Goal: Information Seeking & Learning: Learn about a topic

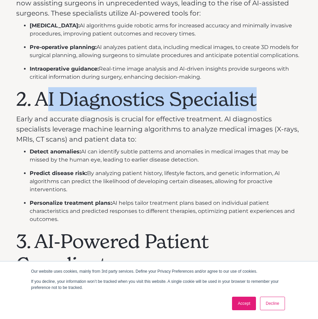
scroll to position [519, 0]
click at [40, 98] on h1 "2. AI Diagnostics Specialist" at bounding box center [159, 99] width 286 height 23
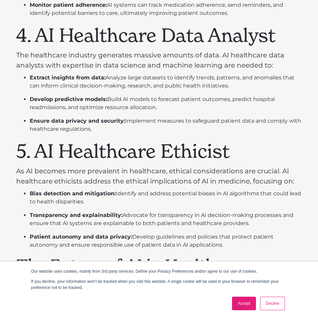
scroll to position [879, 0]
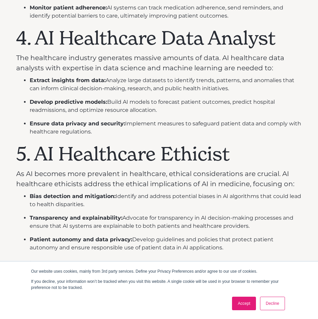
click at [151, 149] on h1 "5. AI Healthcare Ethicist" at bounding box center [159, 153] width 286 height 23
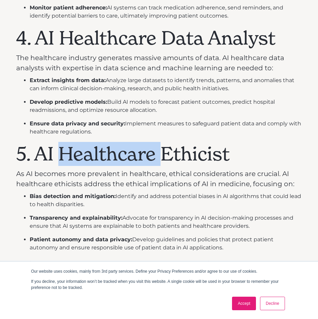
click at [151, 149] on h1 "5. AI Healthcare Ethicist" at bounding box center [159, 153] width 286 height 23
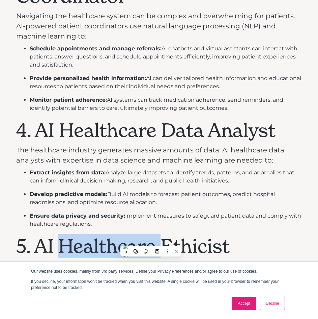
scroll to position [786, 0]
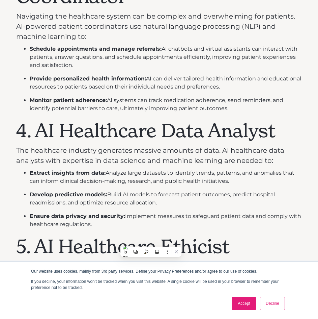
click at [272, 131] on h1 "4. AI Healthcare Data Analyst" at bounding box center [159, 130] width 286 height 23
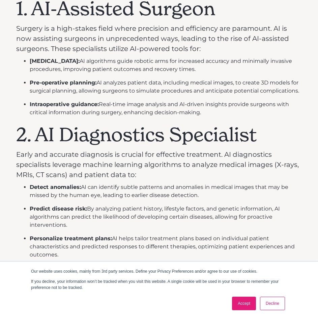
scroll to position [483, 0]
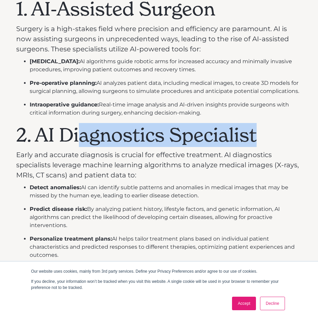
drag, startPoint x: 257, startPoint y: 143, endPoint x: 81, endPoint y: 139, distance: 176.6
click at [81, 139] on h1 "2. AI Diagnostics Specialist" at bounding box center [159, 135] width 286 height 23
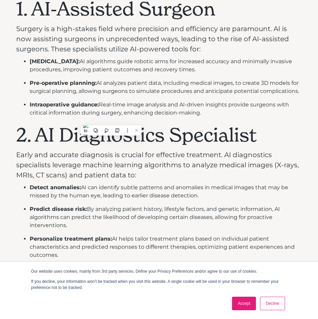
click at [36, 137] on h1 "2. AI Diagnostics Specialist" at bounding box center [159, 135] width 286 height 23
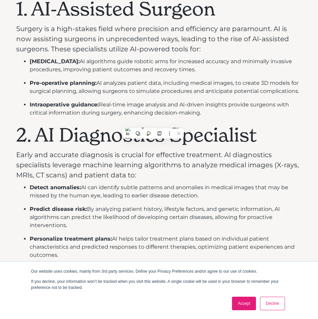
click at [194, 183] on li "Detect anomalies: AI can identify subtle patterns and anomalies in medical imag…" at bounding box center [166, 191] width 272 height 16
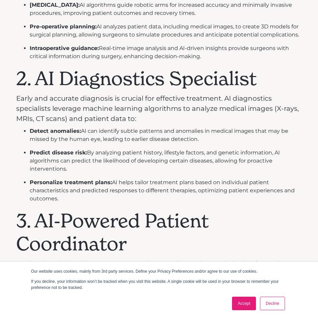
scroll to position [539, 0]
